Goal: Task Accomplishment & Management: Use online tool/utility

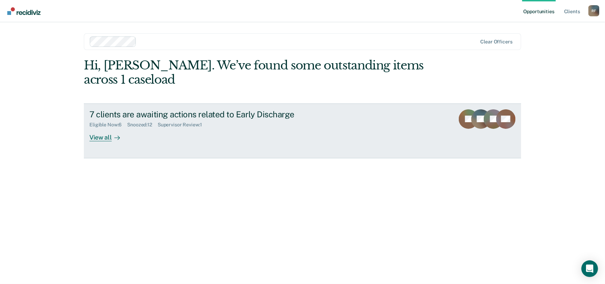
click at [116, 137] on icon at bounding box center [117, 138] width 6 height 6
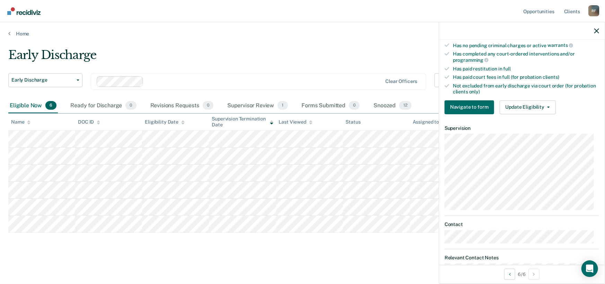
scroll to position [195, 0]
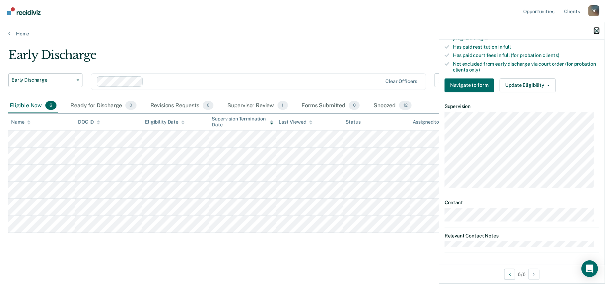
click at [595, 31] on icon "button" at bounding box center [597, 30] width 5 height 5
